Goal: Browse casually: Explore the website without a specific task or goal

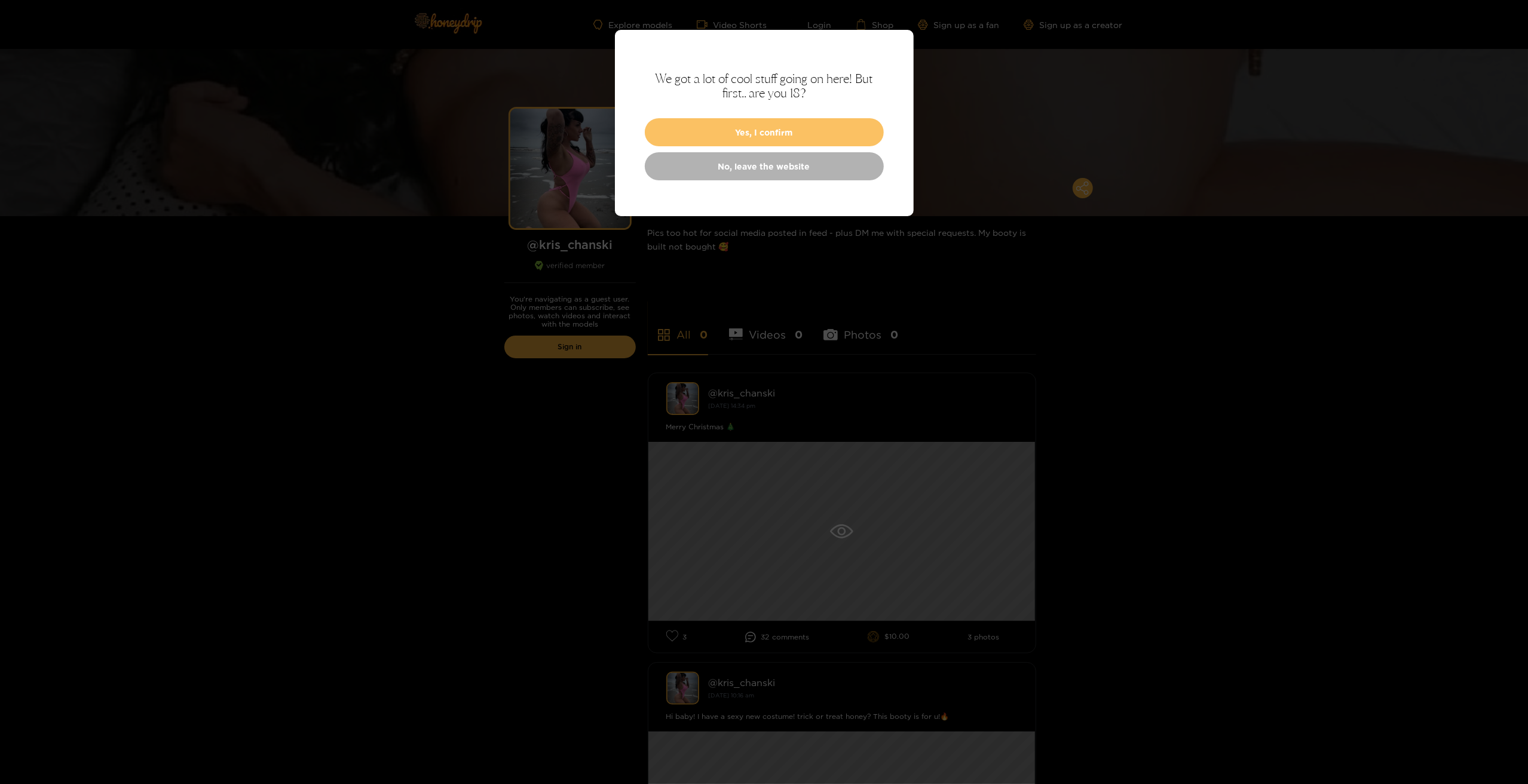
click at [803, 132] on button "Yes, I confirm" at bounding box center [764, 132] width 239 height 28
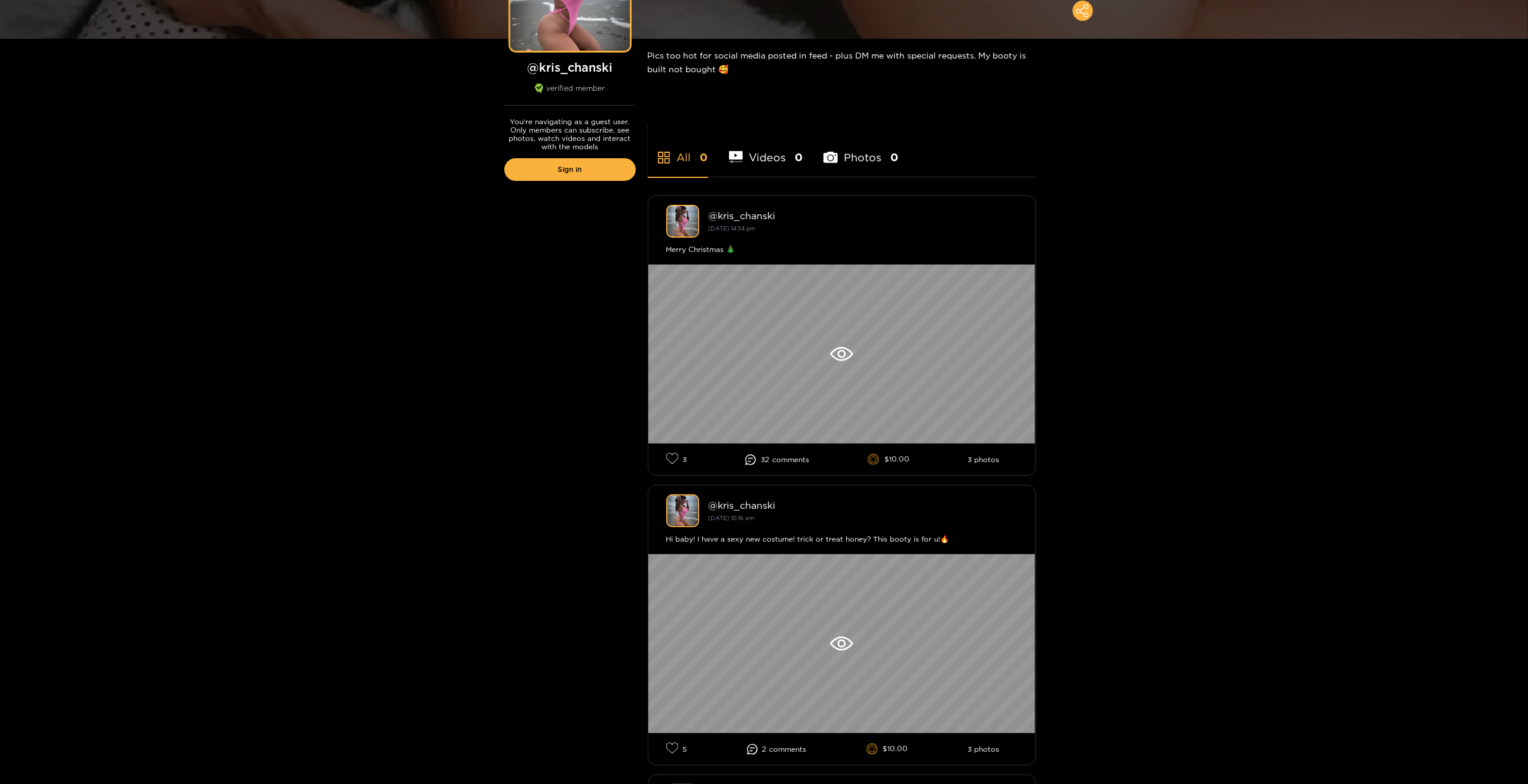
scroll to position [239, 0]
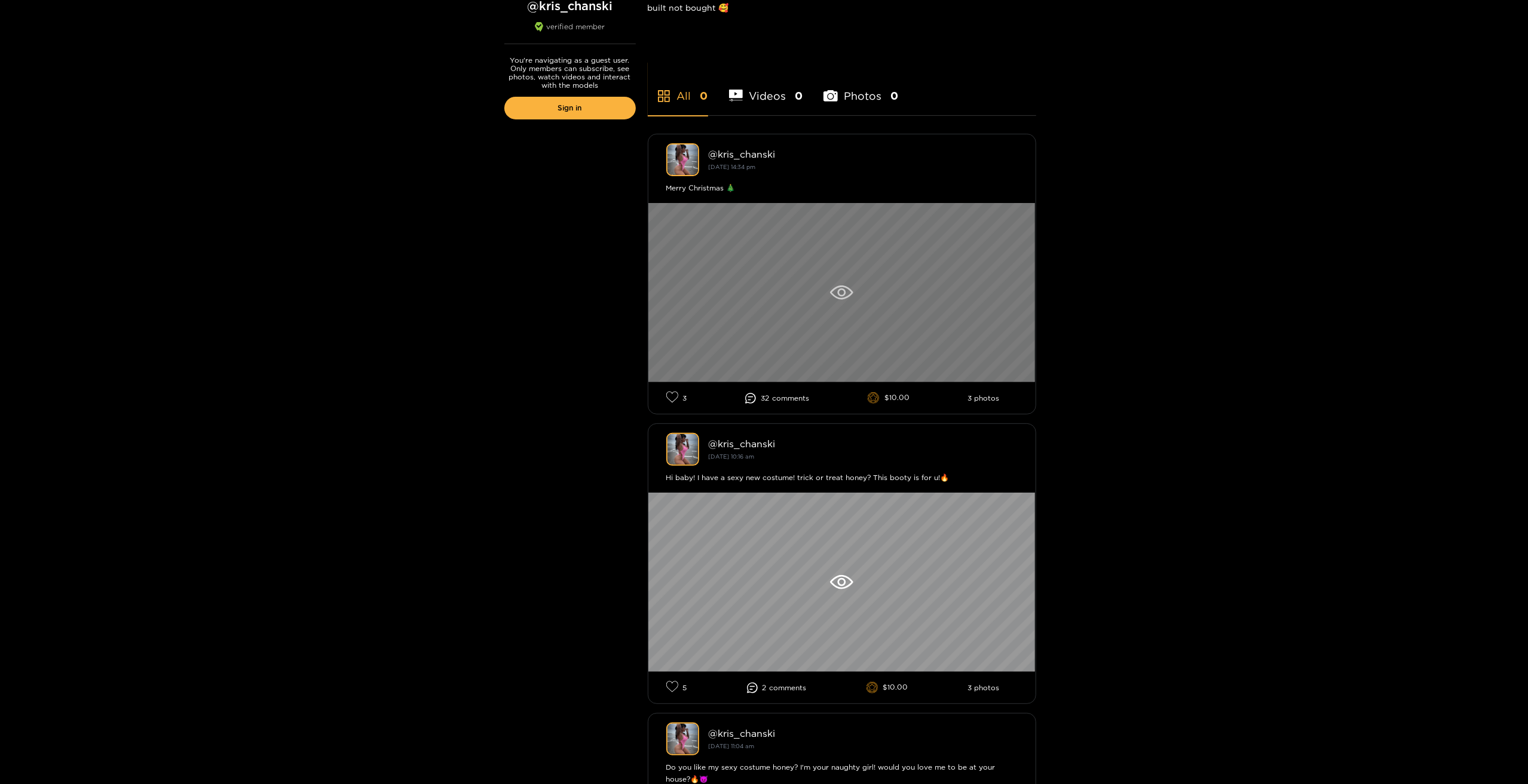
click at [844, 284] on div at bounding box center [842, 293] width 387 height 180
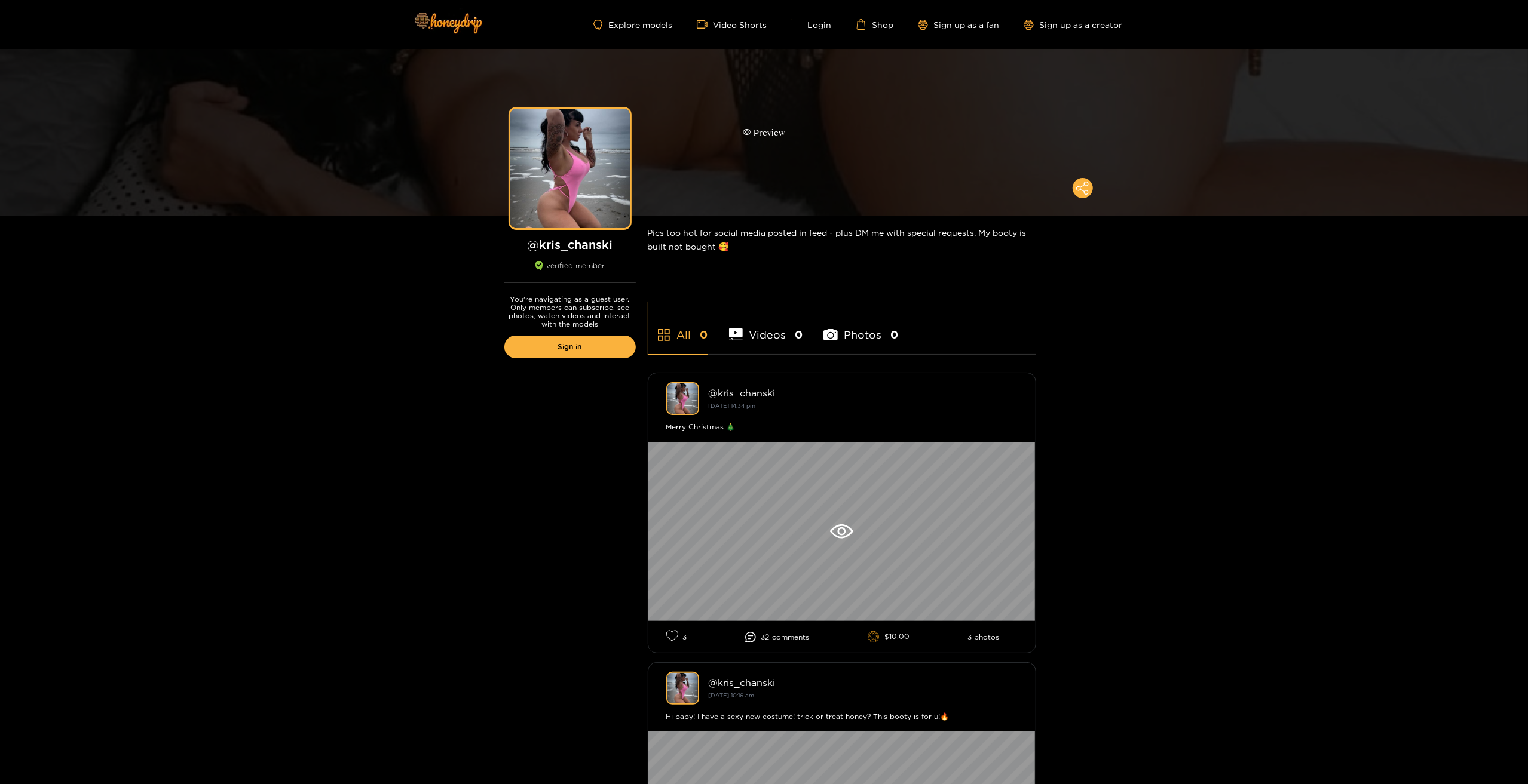
click at [879, 123] on div "Preview" at bounding box center [764, 133] width 1528 height 168
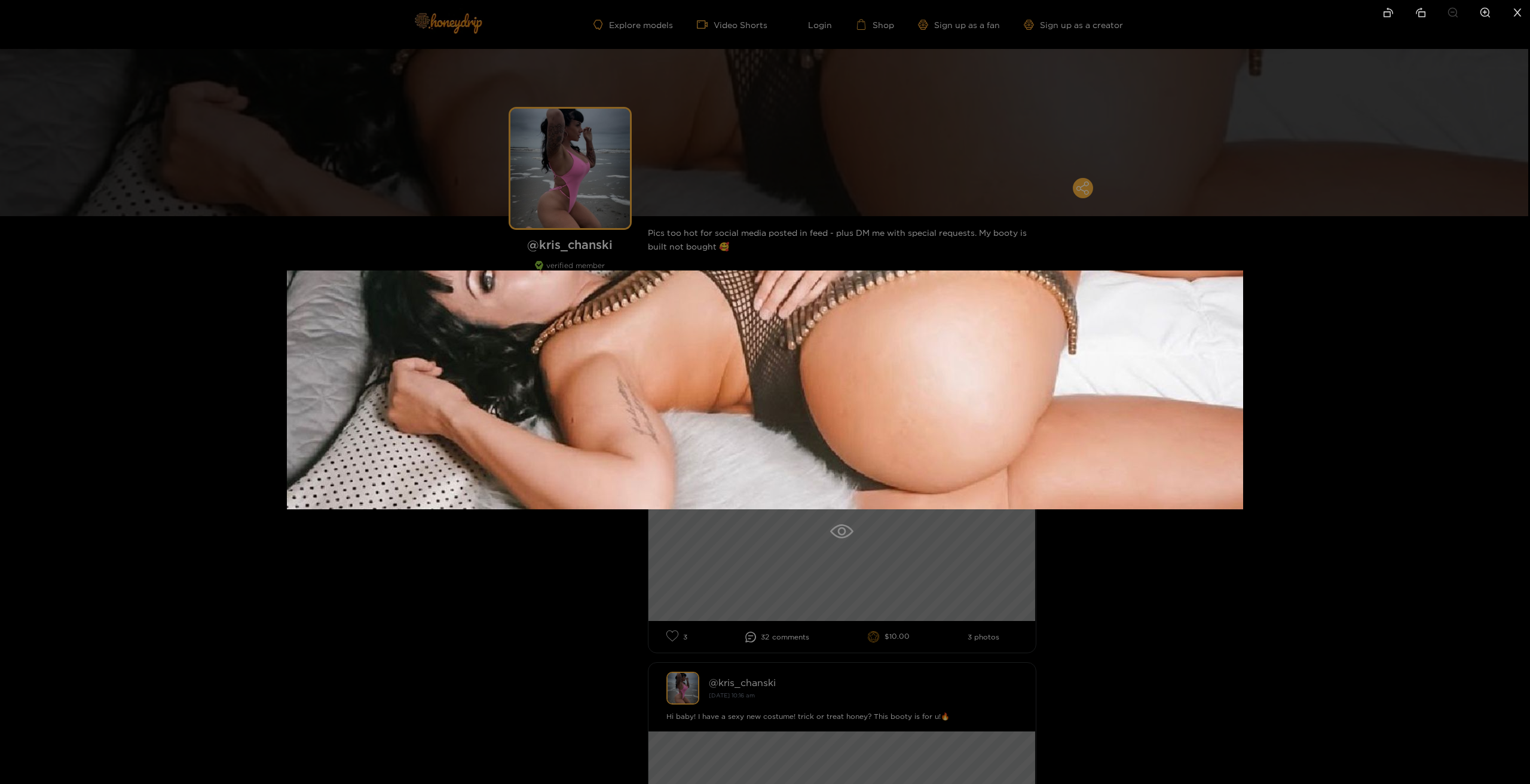
click at [571, 142] on div at bounding box center [765, 392] width 1530 height 784
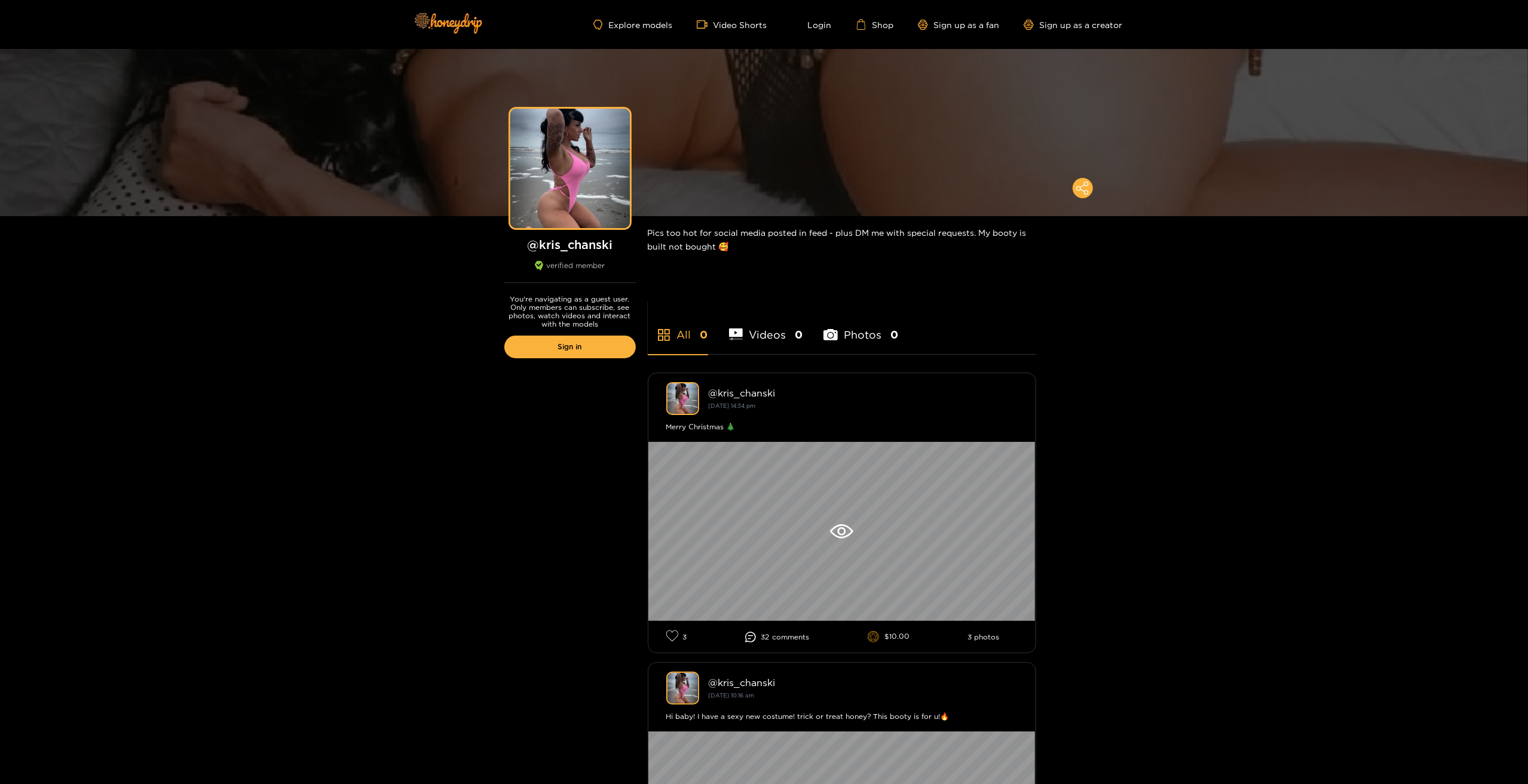
click at [571, 142] on div "Preview" at bounding box center [570, 168] width 119 height 119
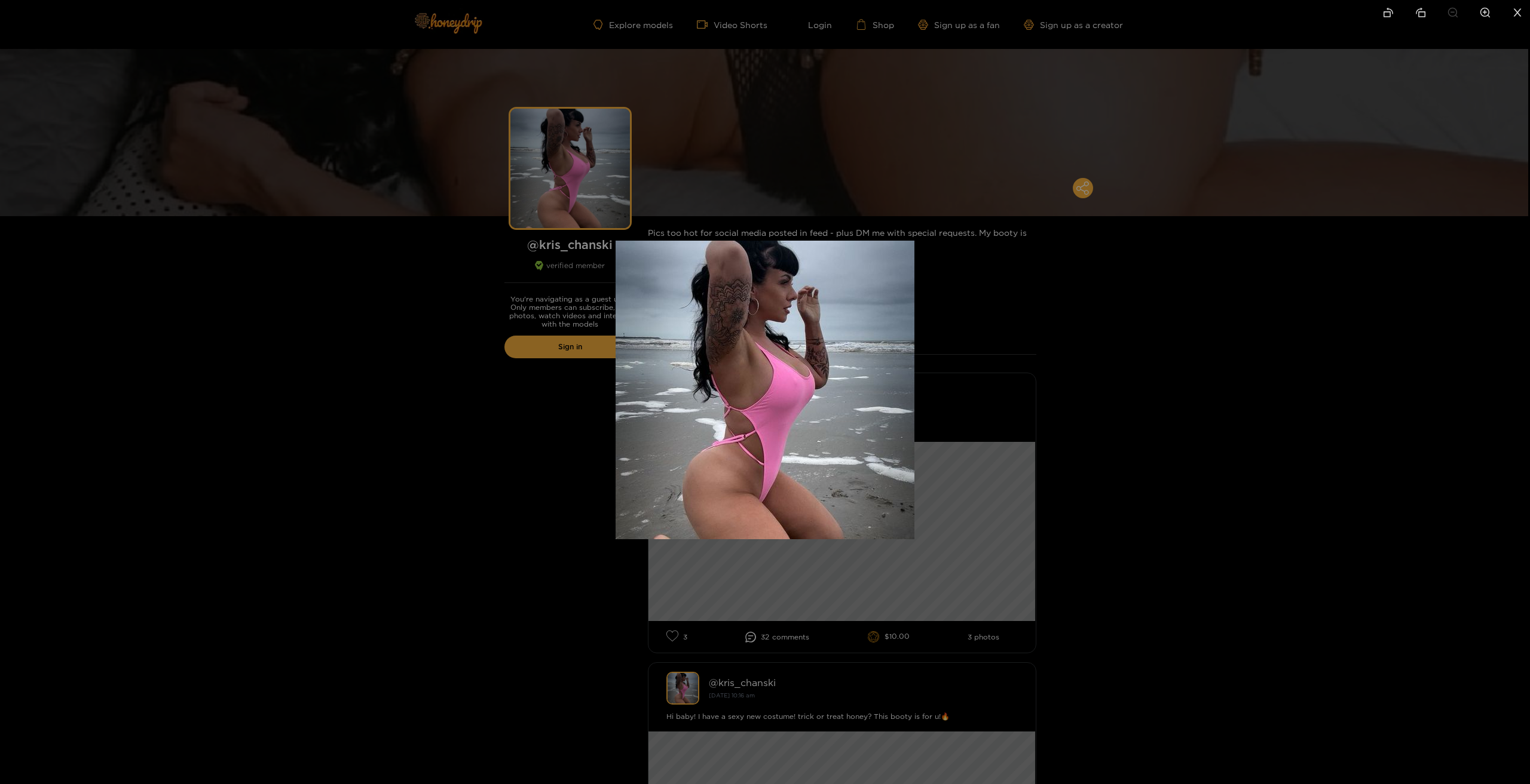
click at [352, 182] on div at bounding box center [765, 392] width 1530 height 784
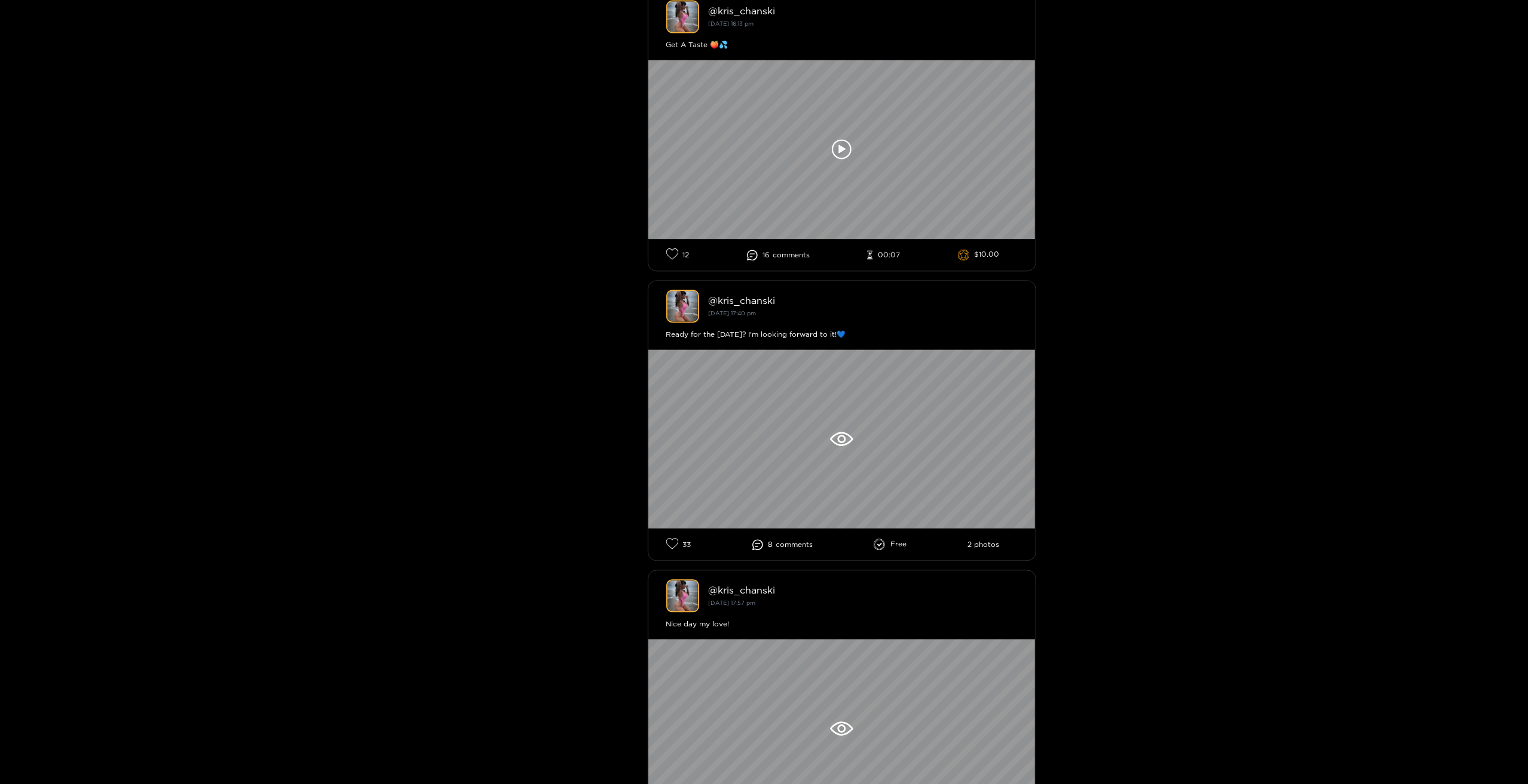
scroll to position [2688, 0]
